Goal: Task Accomplishment & Management: Manage account settings

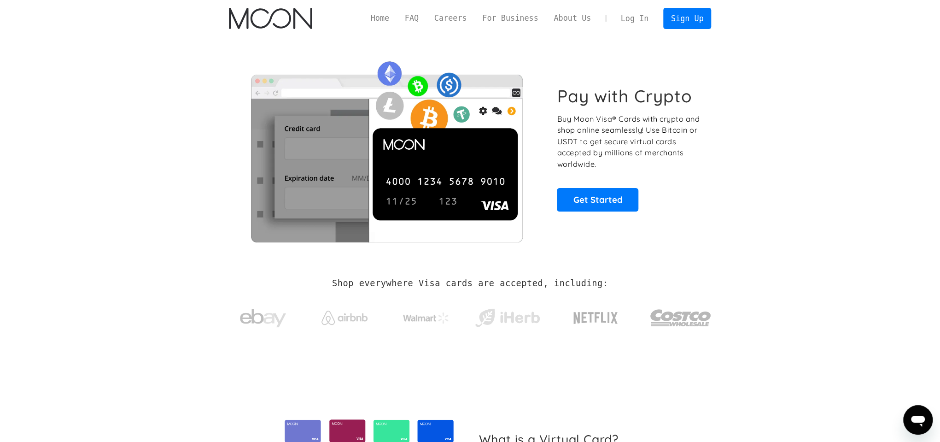
drag, startPoint x: 767, startPoint y: 208, endPoint x: 710, endPoint y: 187, distance: 60.7
click at [767, 208] on section "Pay with Crypto Buy Moon Visa® Cards with crypto and shop online seamlessly! Us…" at bounding box center [470, 148] width 940 height 223
click at [650, 23] on link "Log In" at bounding box center [634, 18] width 43 height 20
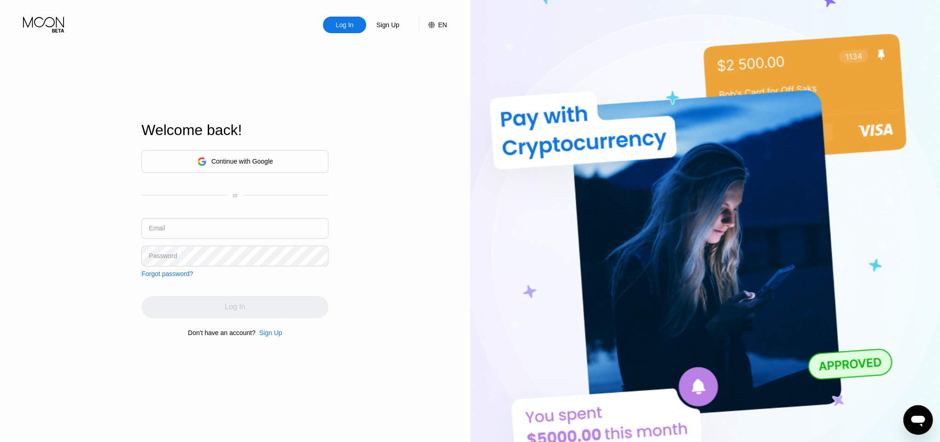
click at [484, 72] on img at bounding box center [705, 243] width 470 height 486
click at [198, 232] on input "text" at bounding box center [234, 228] width 187 height 21
click at [196, 231] on input "text" at bounding box center [234, 228] width 187 height 21
paste input "michaelgriesbeck@emailn.de"
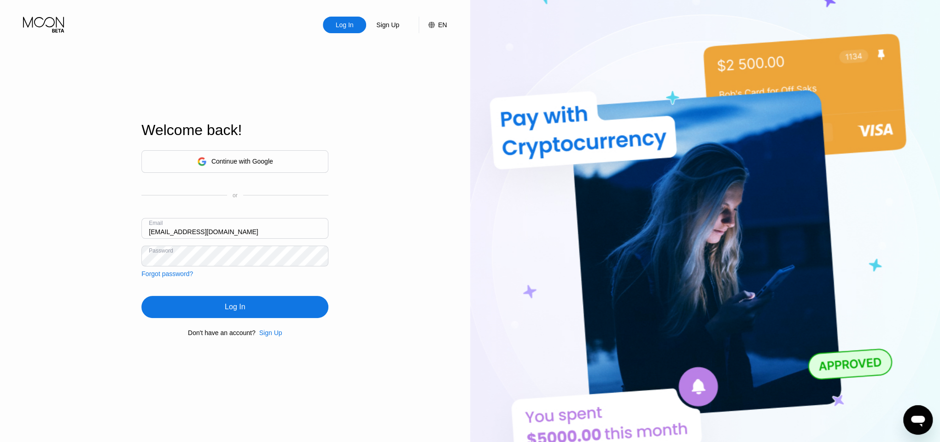
type input "michaelgriesbeck@emailn.de"
click at [228, 310] on div "Log In" at bounding box center [235, 306] width 20 height 9
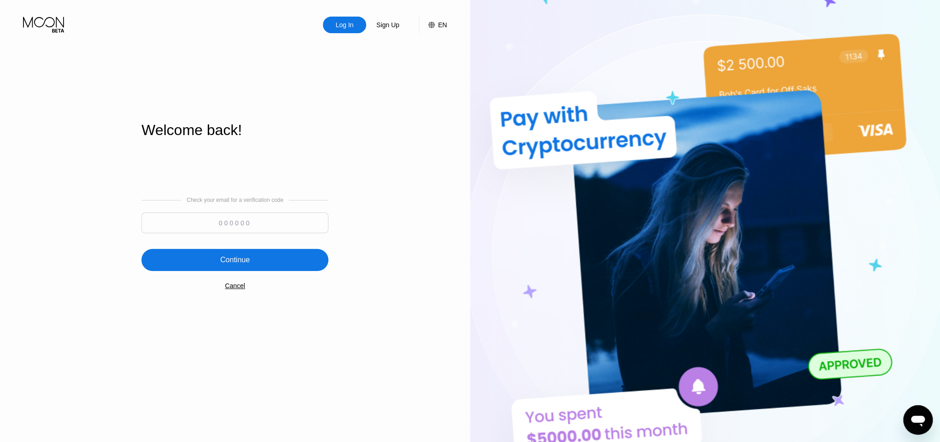
drag, startPoint x: 238, startPoint y: 216, endPoint x: 241, endPoint y: 228, distance: 12.7
click at [238, 217] on input at bounding box center [234, 222] width 187 height 21
paste input "239767"
type input "239767"
click at [242, 251] on div "Continue" at bounding box center [234, 260] width 187 height 22
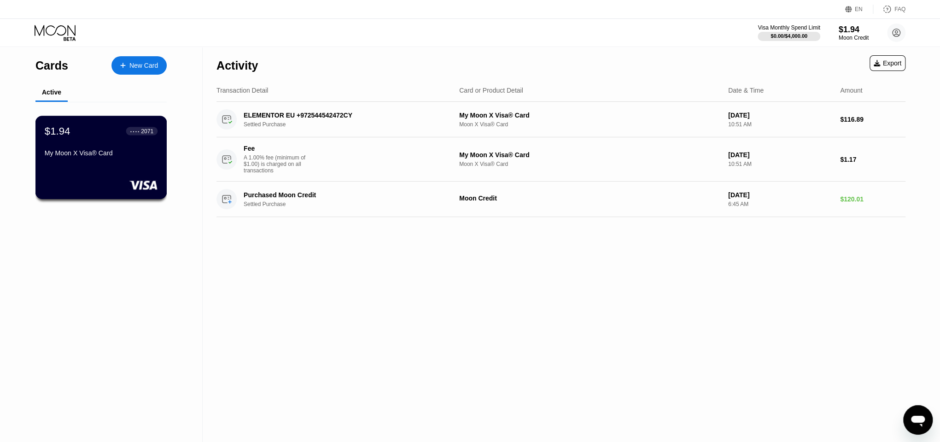
click at [124, 156] on div "My Moon X Visa® Card" at bounding box center [101, 152] width 113 height 7
